Goal: Find specific page/section: Find specific page/section

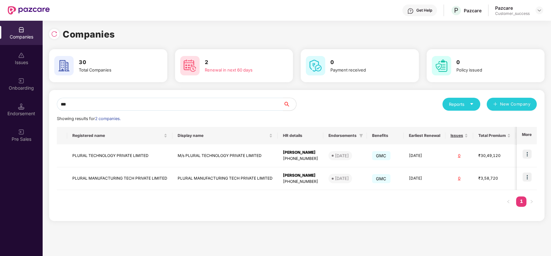
scroll to position [0, 0]
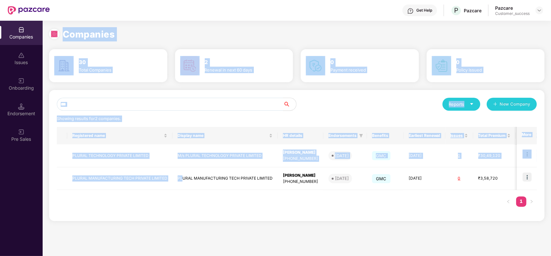
click at [443, 39] on div "Companies" at bounding box center [297, 34] width 496 height 14
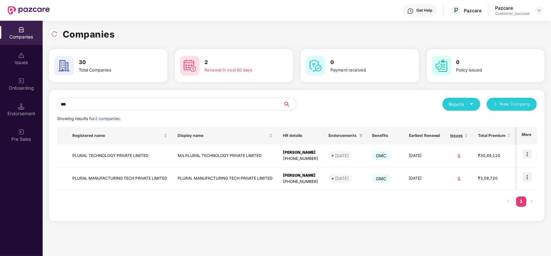
click at [133, 105] on input "***" at bounding box center [170, 104] width 226 height 13
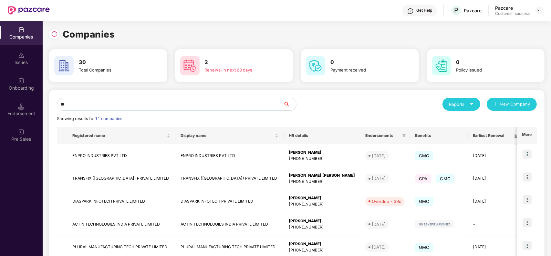
type input "*"
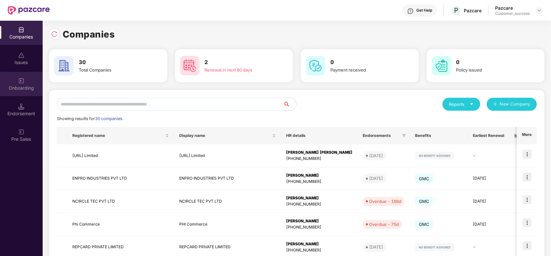
click at [18, 85] on div "Onboarding" at bounding box center [21, 88] width 43 height 6
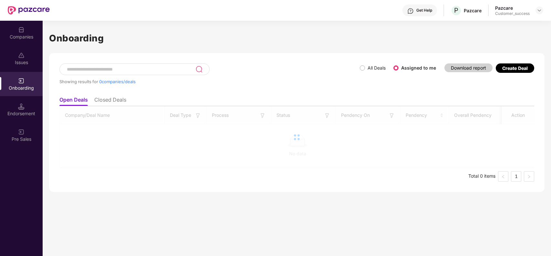
scroll to position [0, 0]
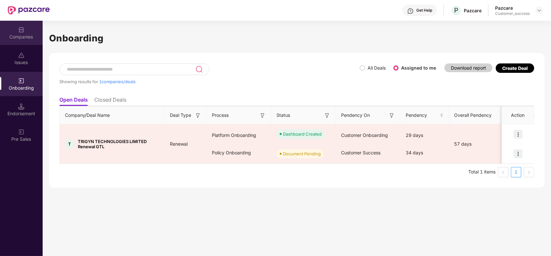
click at [27, 30] on div "Companies" at bounding box center [21, 33] width 43 height 24
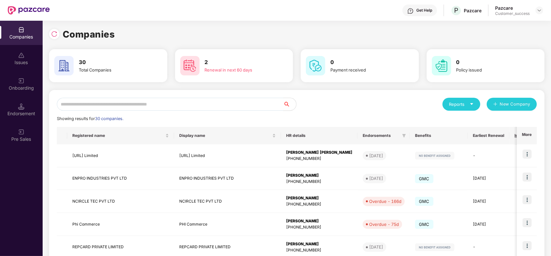
click at [116, 108] on input "text" at bounding box center [170, 104] width 226 height 13
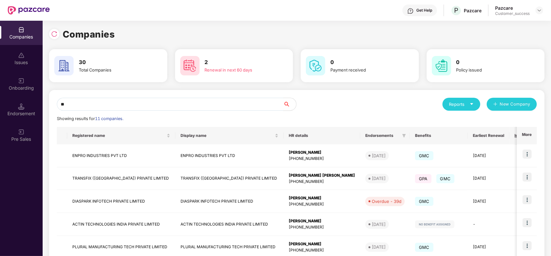
type input "*"
